Goal: Information Seeking & Learning: Learn about a topic

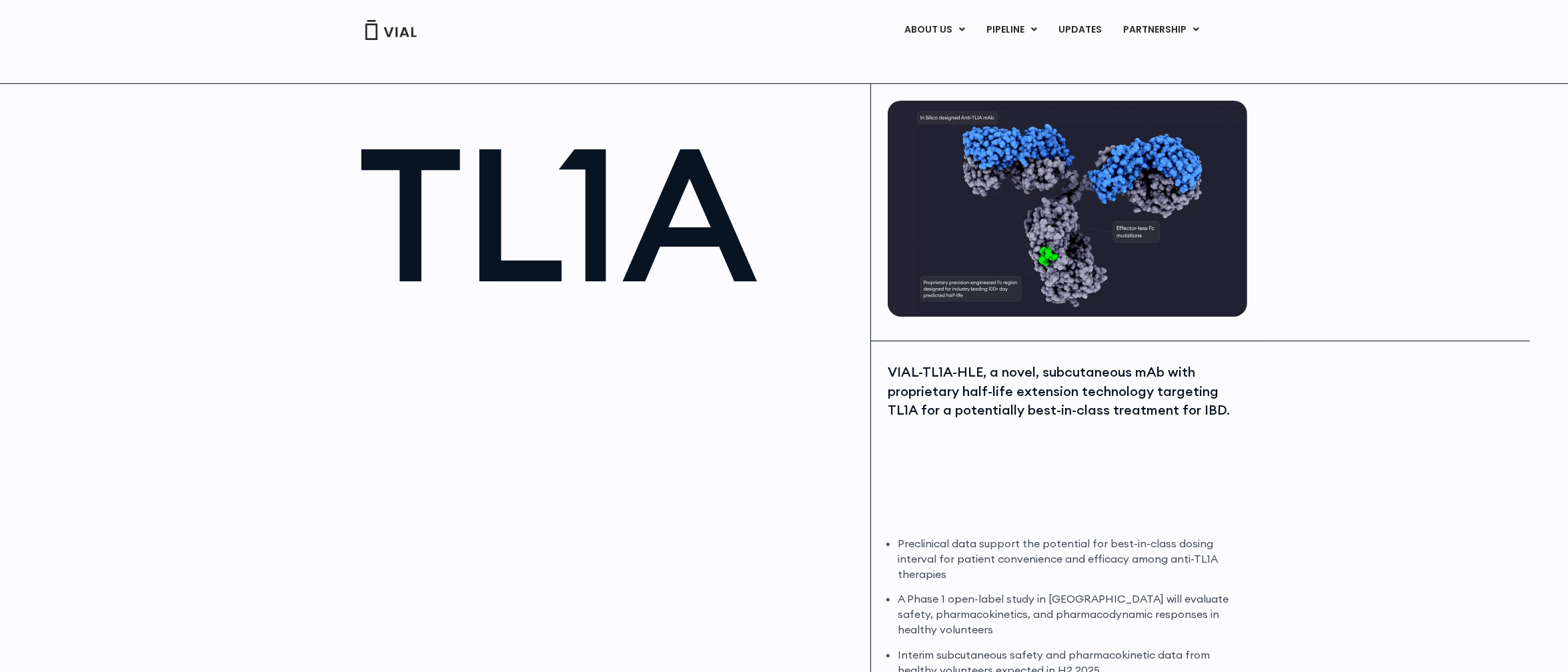
click at [688, 425] on div at bounding box center [608, 469] width 499 height 300
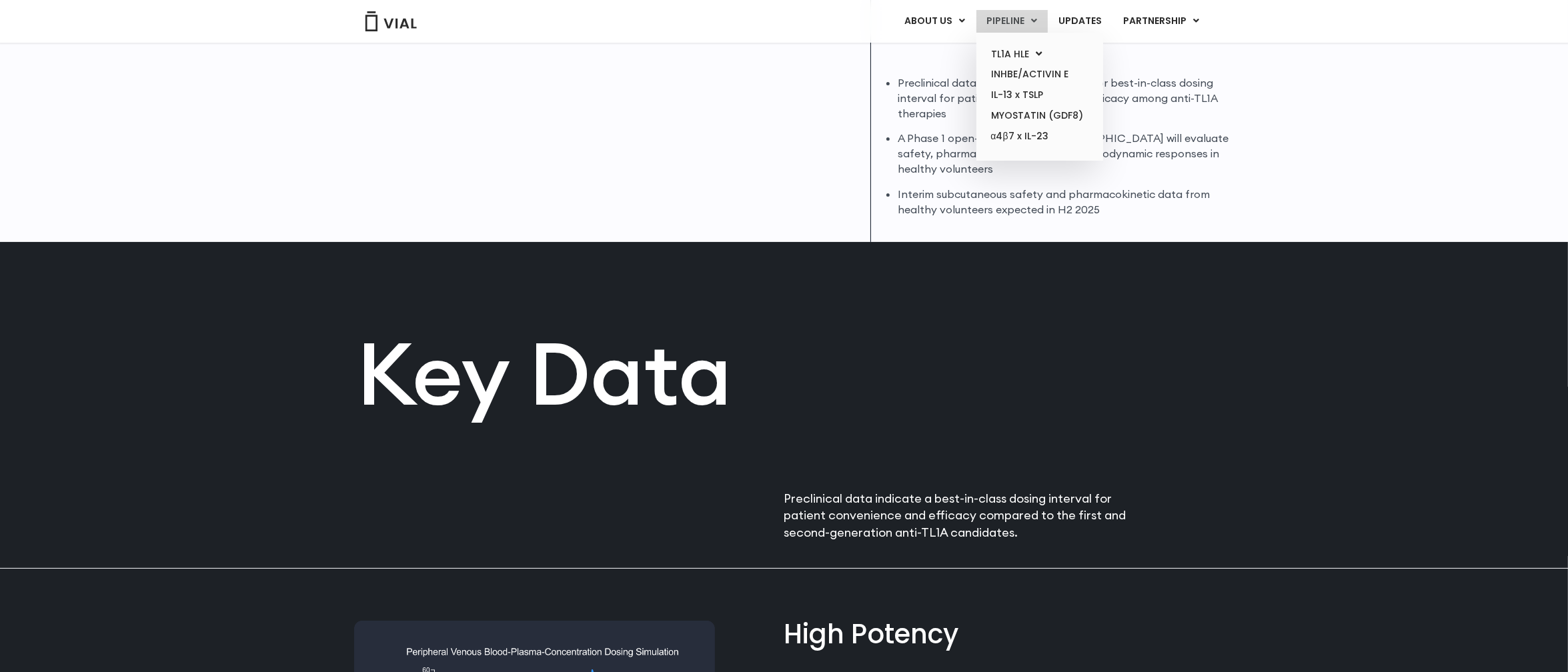
scroll to position [330, 0]
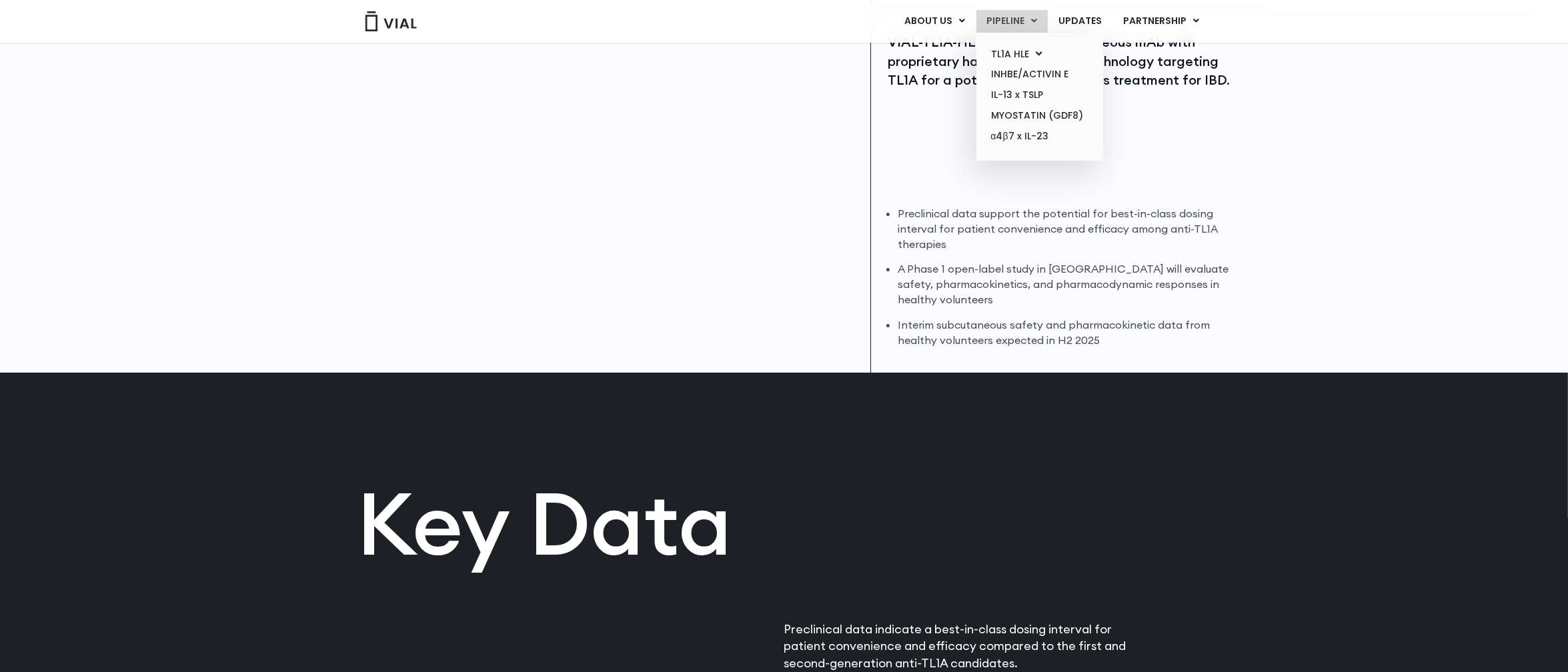
click at [999, 27] on link "PIPELINE" at bounding box center [1011, 22] width 71 height 23
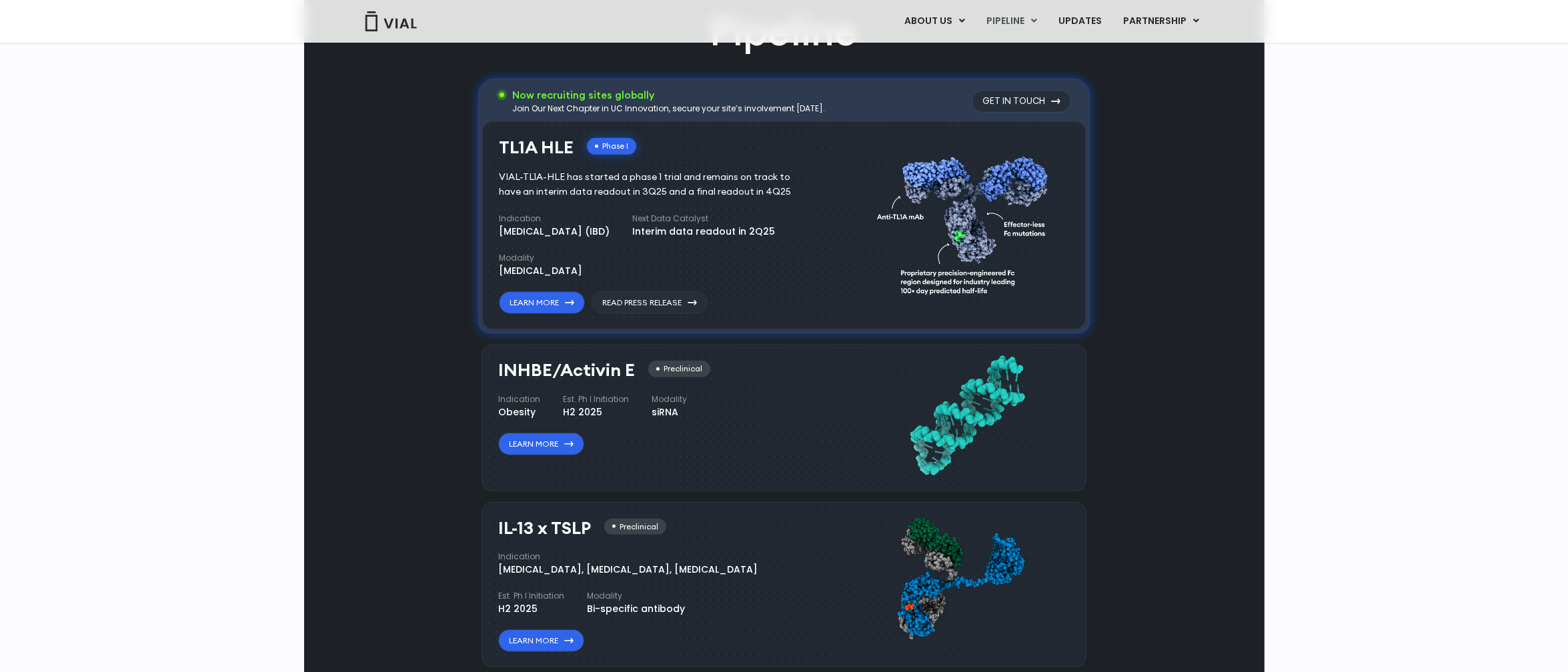
scroll to position [988, 0]
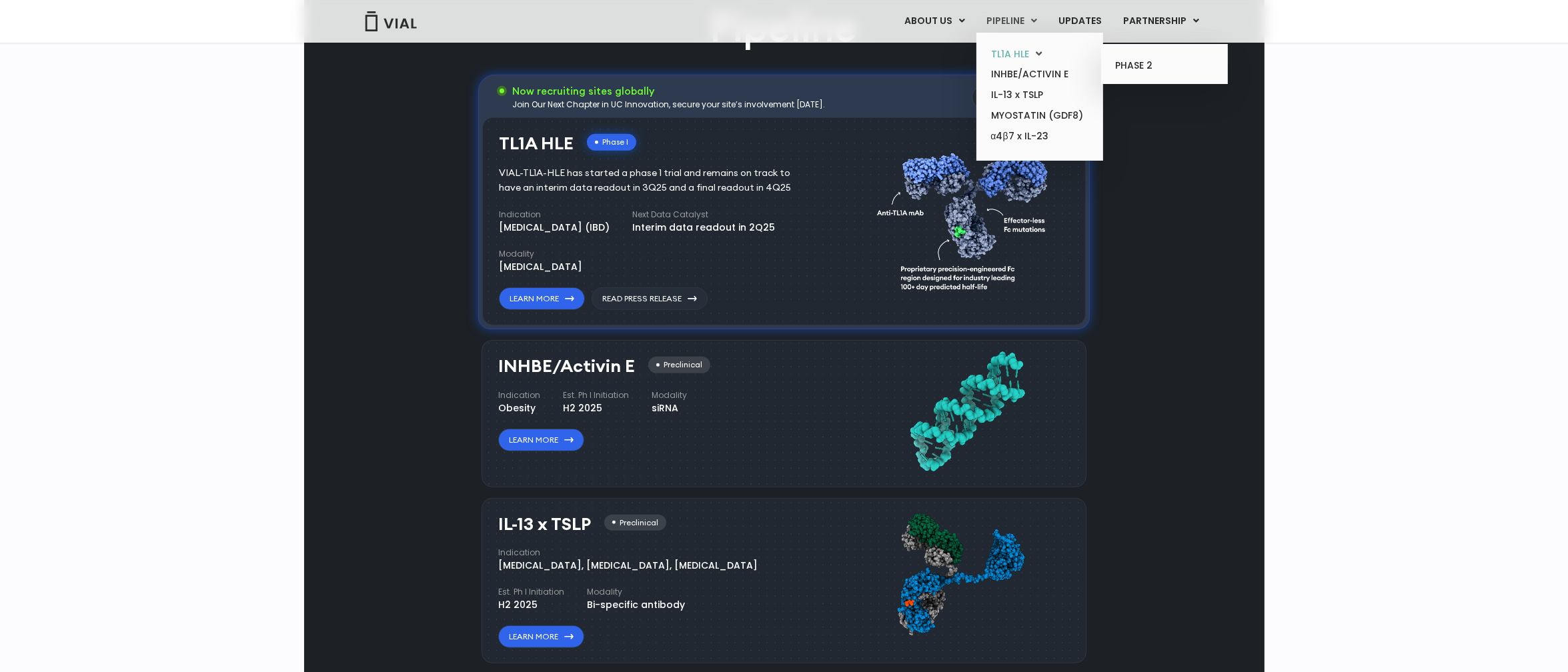
click at [1029, 57] on link "TL1A HLE" at bounding box center [1039, 54] width 117 height 21
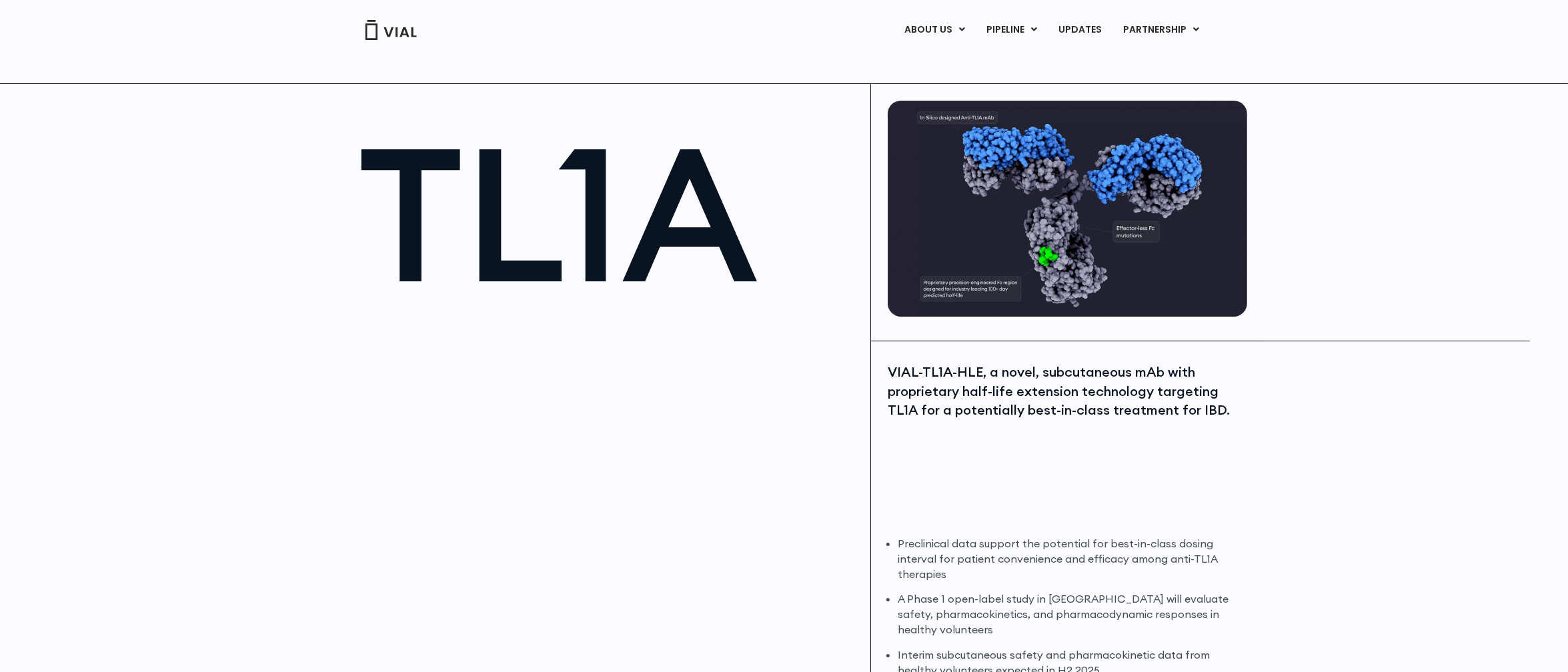
click at [270, 387] on div "TL1A VIAL-TL1A-HLE, a novel, subcutaneous mAb with proprietary half-life extens…" at bounding box center [784, 393] width 1568 height 620
click at [656, 502] on div at bounding box center [608, 469] width 499 height 300
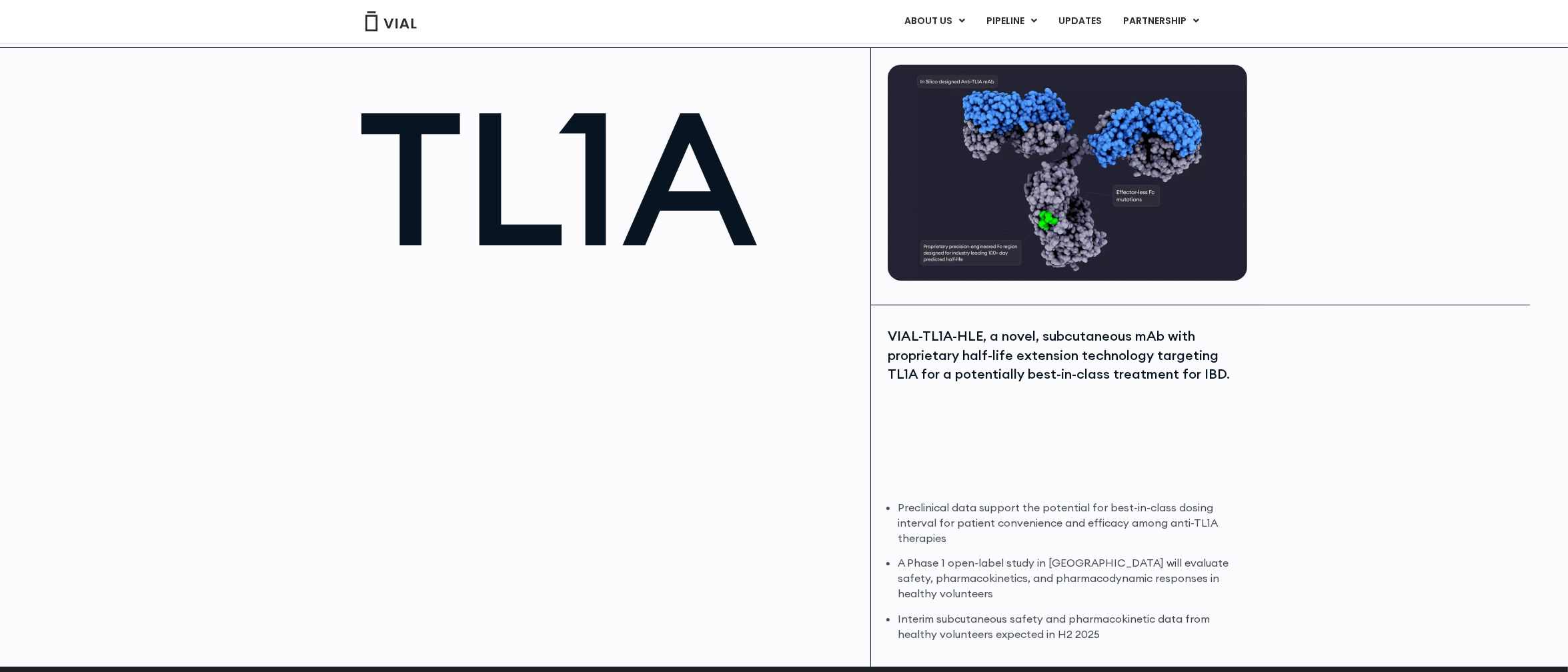
scroll to position [67, 0]
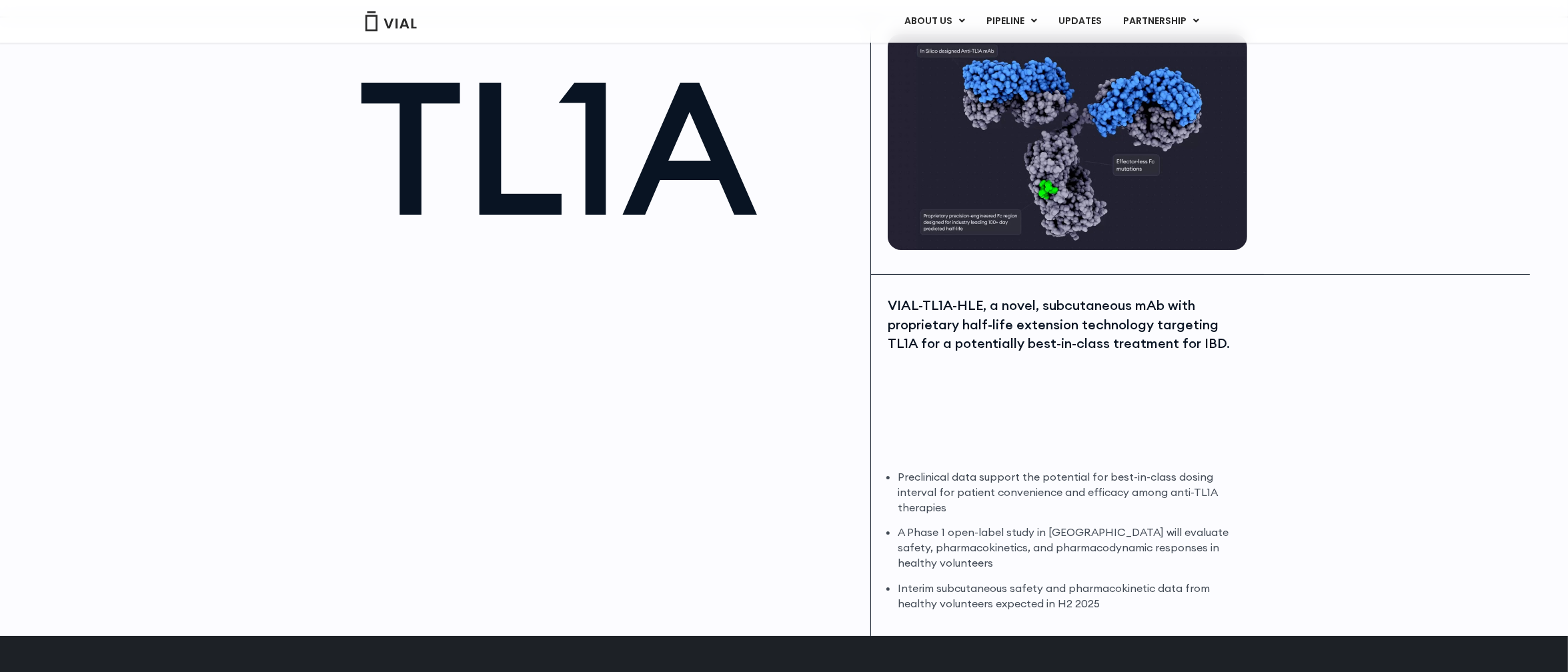
click at [1302, 437] on div "TL1A VIAL-TL1A-HLE, a novel, subcutaneous mAb with proprietary half-life extens…" at bounding box center [784, 326] width 1568 height 620
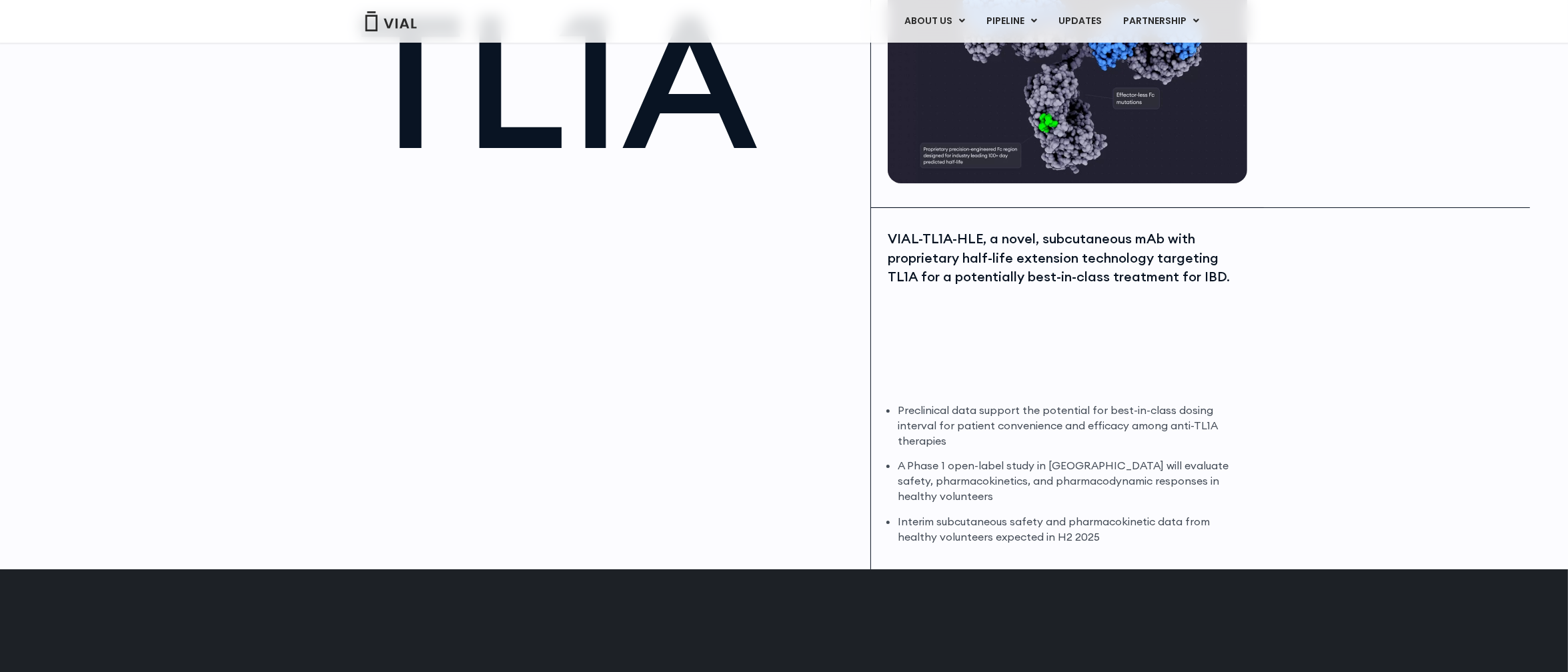
click at [683, 422] on div at bounding box center [608, 336] width 499 height 300
click at [1067, 490] on li "A Phase 1 open-label study in Australia will evaluate safety, pharmacokinetics,…" at bounding box center [1070, 481] width 346 height 46
click at [743, 358] on div at bounding box center [608, 336] width 499 height 300
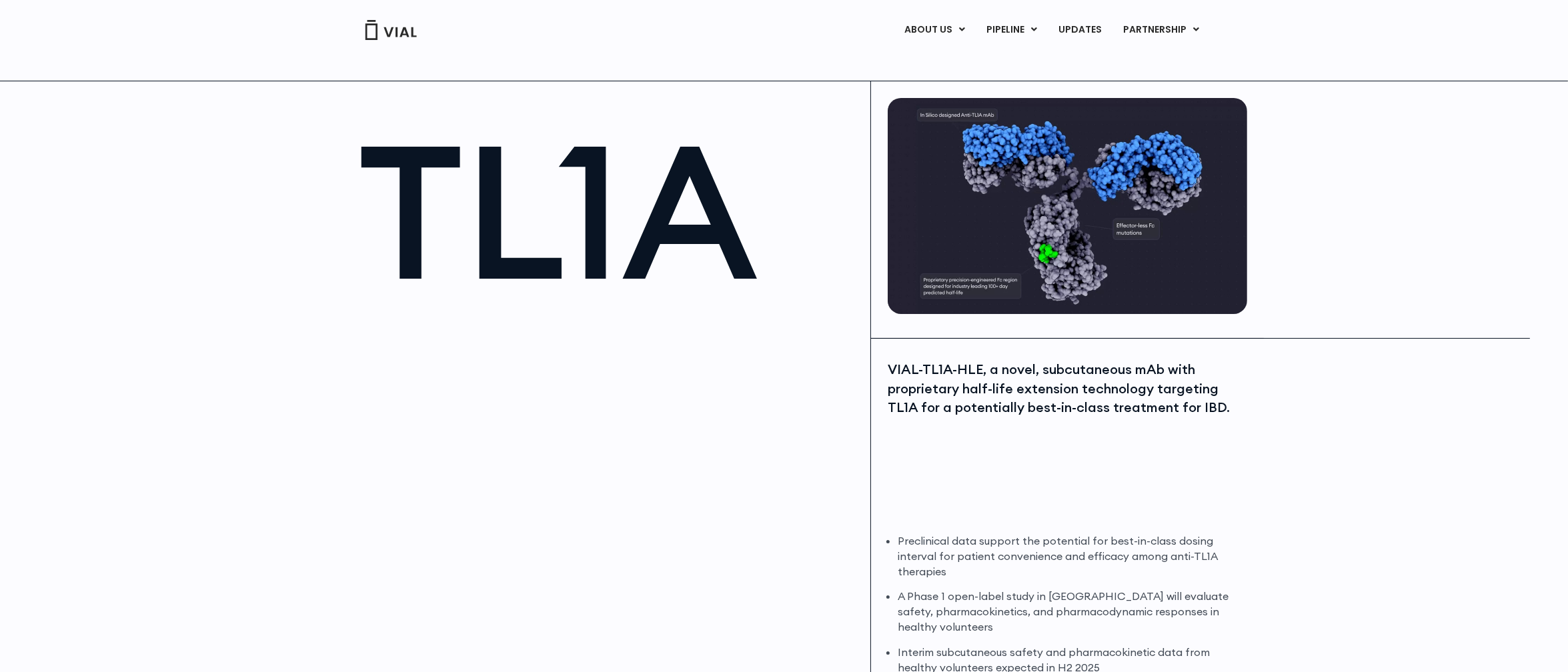
scroll to position [0, 0]
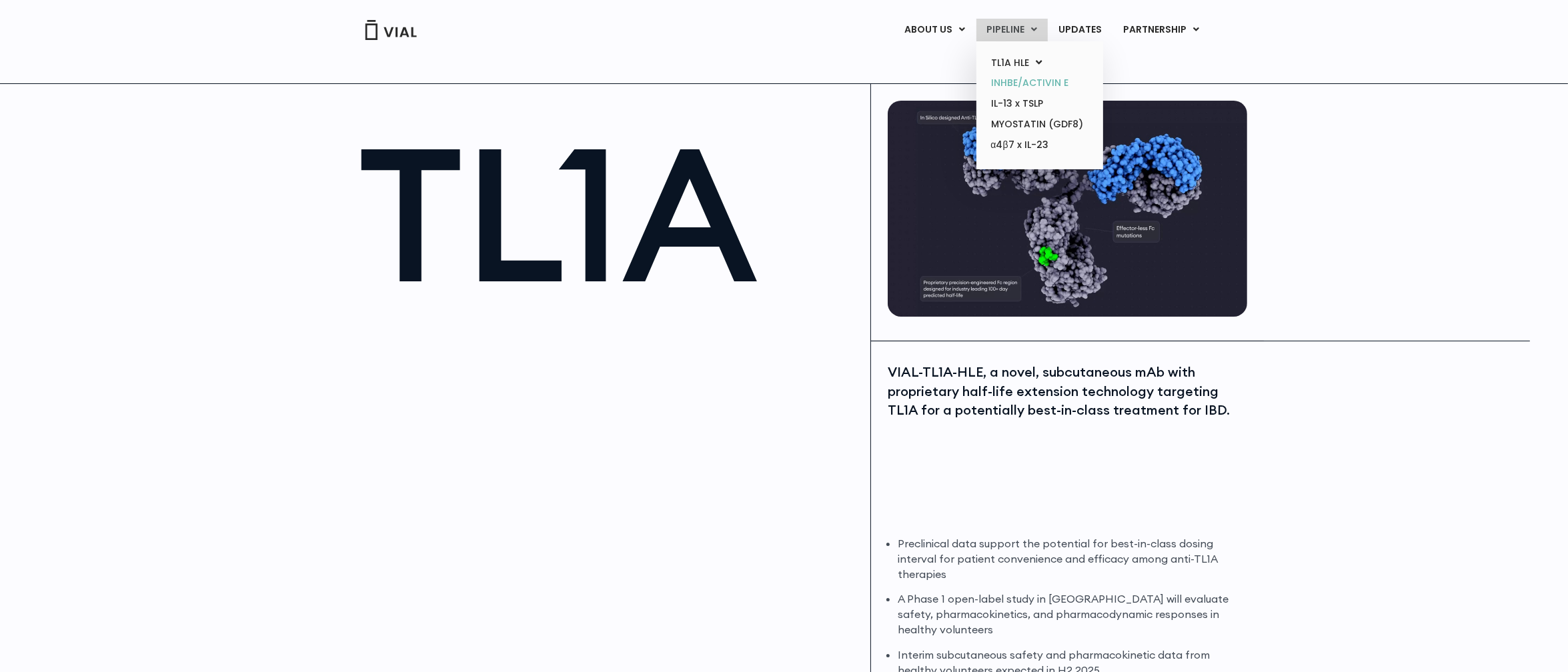
click at [1051, 85] on link "INHBE/ACTIVIN E" at bounding box center [1039, 82] width 117 height 21
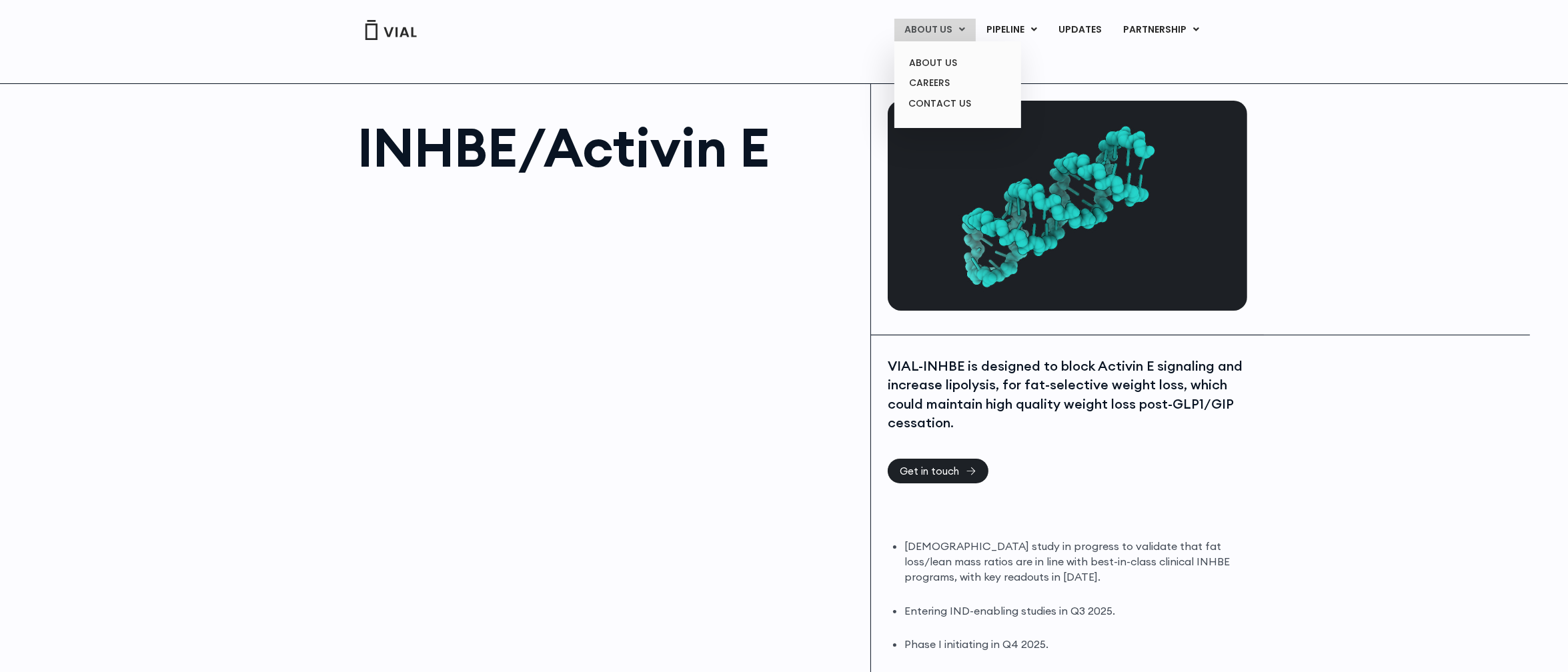
click at [947, 22] on link "ABOUT US" at bounding box center [935, 30] width 81 height 23
click at [946, 57] on link "ABOUT US" at bounding box center [957, 62] width 117 height 21
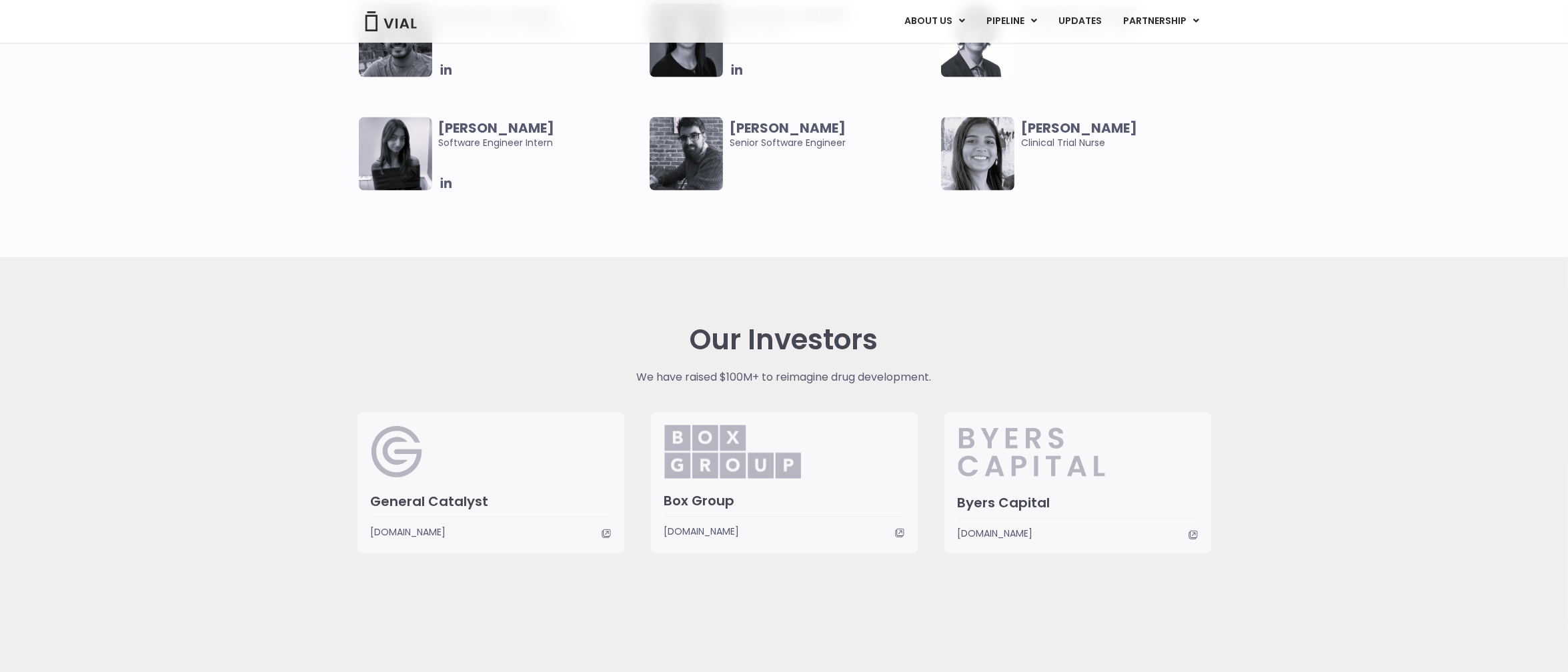
scroll to position [2934, 0]
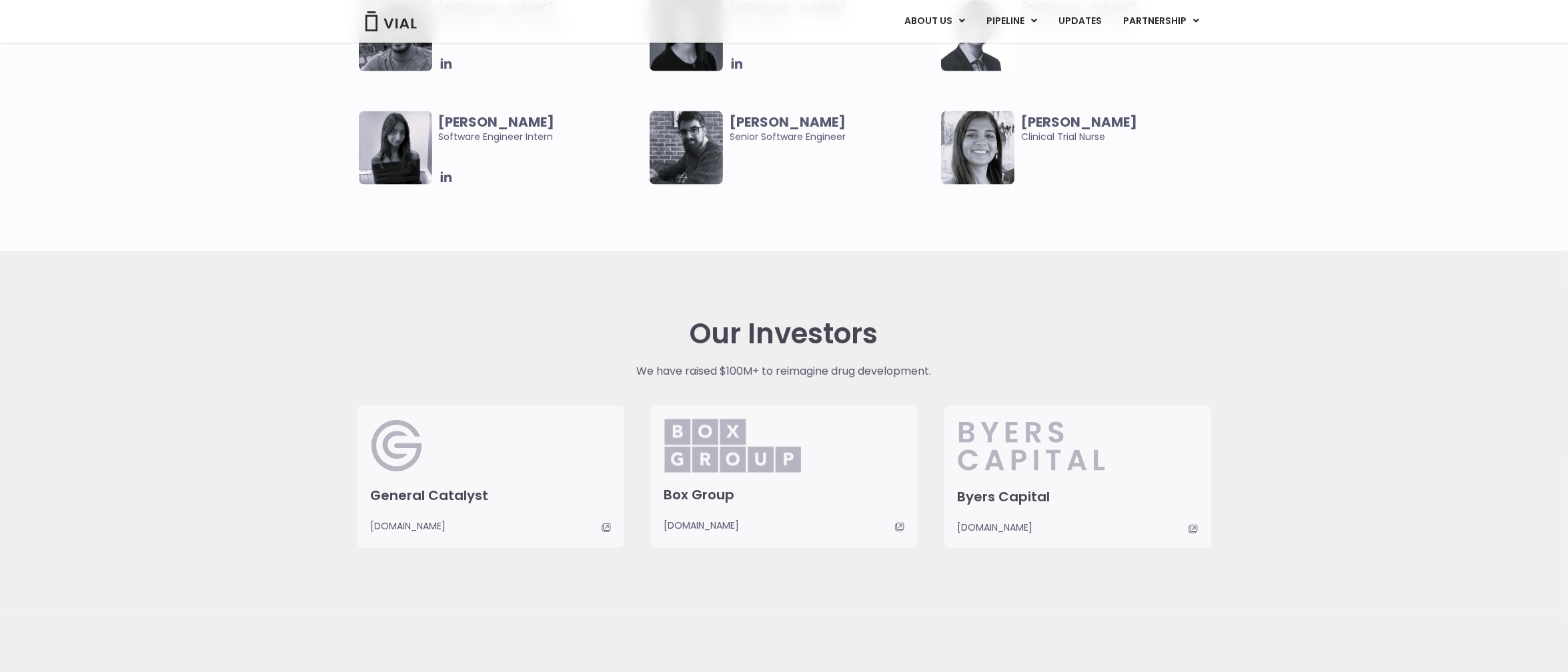
click at [299, 339] on div "Our Investors We have raised $100M+ to reimagine drug development. General Cata…" at bounding box center [784, 433] width 1568 height 364
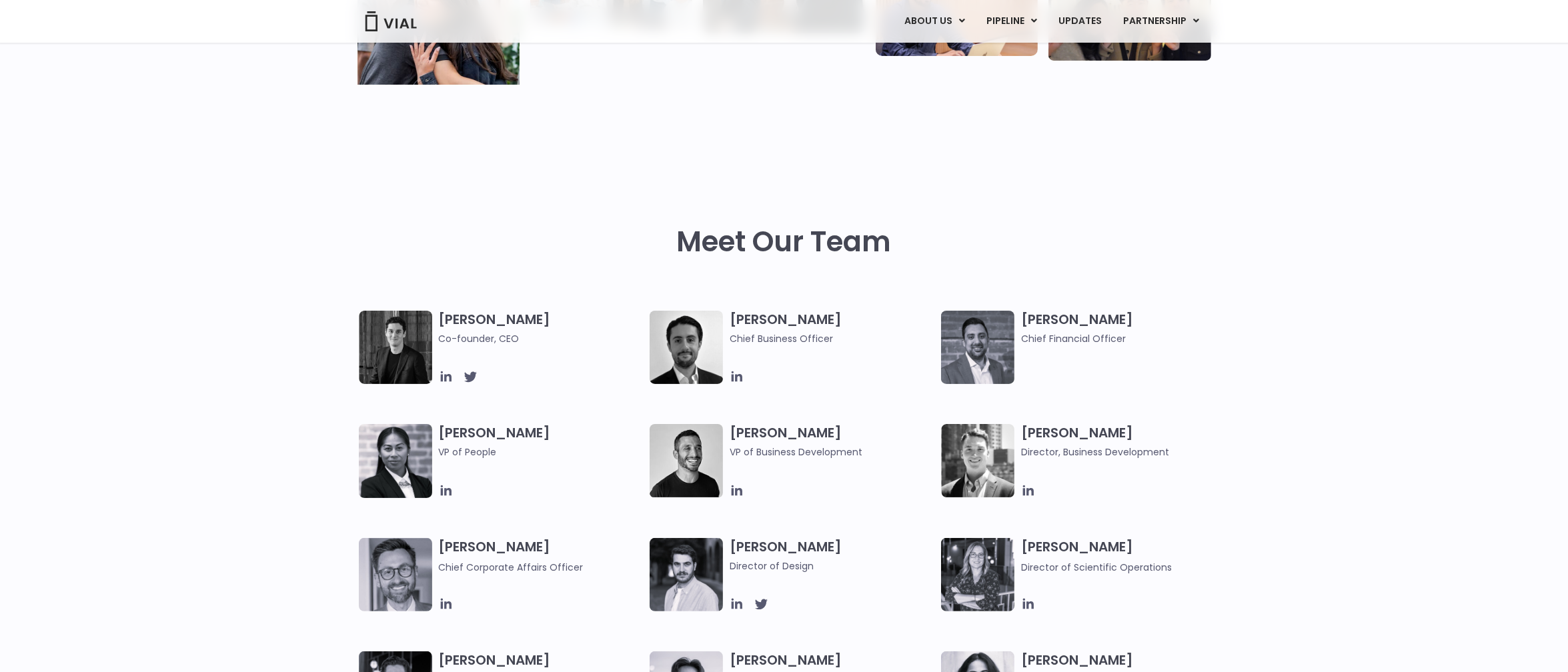
scroll to position [467, 0]
click at [450, 381] on icon at bounding box center [445, 377] width 11 height 11
click at [1405, 309] on div "Meet Our Team" at bounding box center [784, 217] width 1568 height 189
